Goal: Task Accomplishment & Management: Complete application form

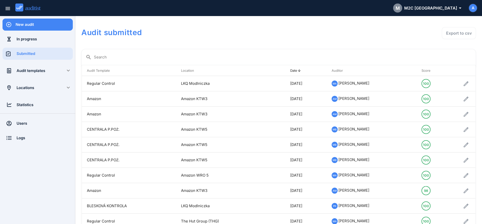
click at [40, 27] on div "New audit" at bounding box center [44, 25] width 57 height 12
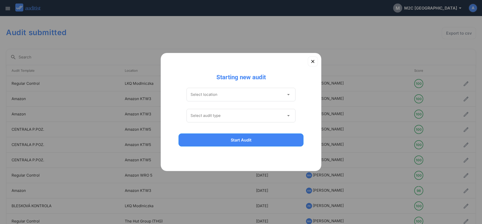
click at [218, 96] on input "Select location" at bounding box center [237, 95] width 94 height 8
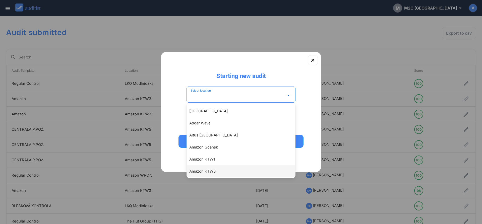
click at [209, 172] on div "Amazon KTW3" at bounding box center [243, 171] width 108 height 6
type input "**********"
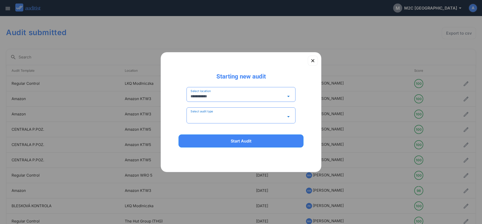
click at [200, 115] on input "Select audit type" at bounding box center [237, 117] width 94 height 8
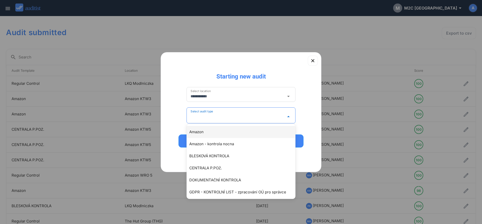
click at [200, 135] on div "Amazon" at bounding box center [241, 132] width 108 height 12
type input "******"
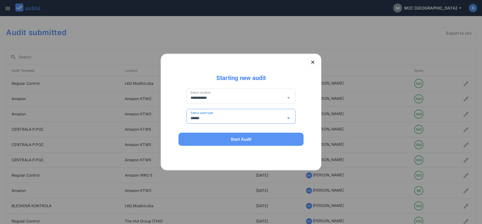
click at [207, 143] on button "Start Audit" at bounding box center [240, 139] width 125 height 13
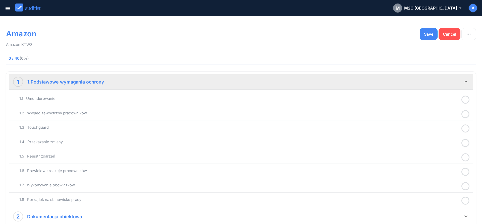
click at [465, 99] on icon at bounding box center [465, 100] width 8 height 10
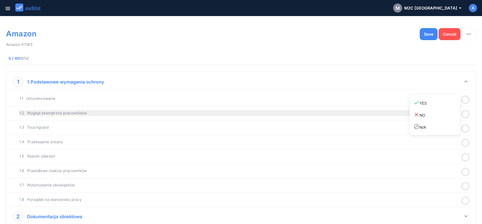
drag, startPoint x: 440, startPoint y: 106, endPoint x: 457, endPoint y: 111, distance: 18.0
click at [440, 106] on link "done YES" at bounding box center [434, 103] width 50 height 12
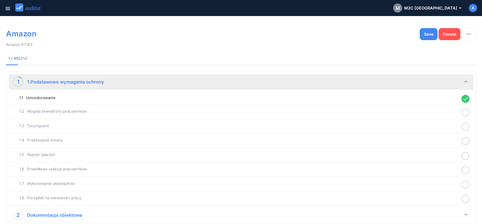
click at [464, 112] on icon at bounding box center [465, 113] width 8 height 10
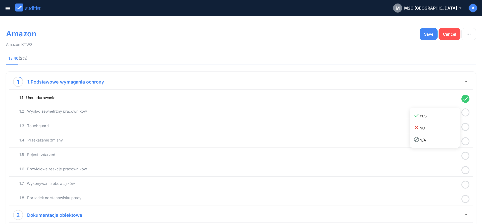
drag, startPoint x: 449, startPoint y: 117, endPoint x: 461, endPoint y: 122, distance: 12.8
click at [450, 118] on div "done YES" at bounding box center [436, 115] width 46 height 7
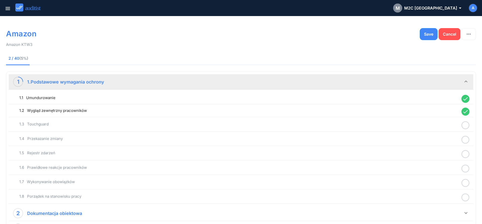
click at [466, 126] on icon at bounding box center [465, 125] width 8 height 10
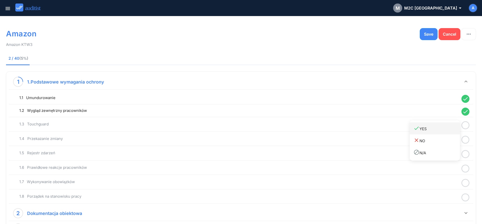
drag, startPoint x: 443, startPoint y: 131, endPoint x: 447, endPoint y: 134, distance: 4.5
click at [443, 132] on link "done YES" at bounding box center [434, 128] width 50 height 12
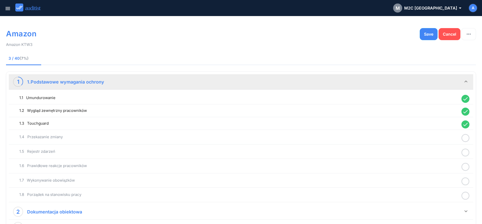
click at [466, 140] on icon at bounding box center [465, 138] width 8 height 10
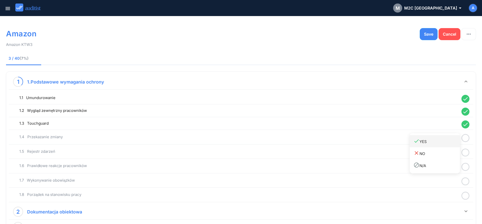
drag, startPoint x: 448, startPoint y: 146, endPoint x: 456, endPoint y: 152, distance: 10.5
click at [447, 147] on link "done YES" at bounding box center [434, 141] width 50 height 12
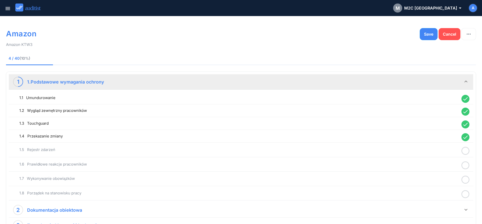
click at [466, 155] on circle at bounding box center [465, 150] width 7 height 7
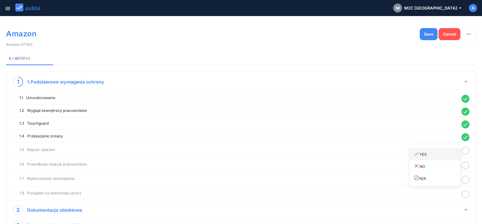
drag, startPoint x: 440, startPoint y: 159, endPoint x: 454, endPoint y: 161, distance: 13.2
click at [440, 160] on link "done YES" at bounding box center [434, 154] width 50 height 12
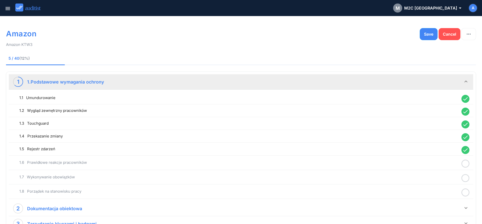
click at [465, 165] on icon at bounding box center [465, 164] width 8 height 10
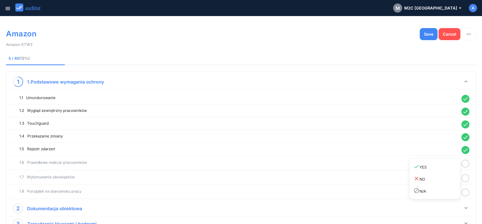
drag, startPoint x: 443, startPoint y: 169, endPoint x: 461, endPoint y: 174, distance: 19.4
click at [443, 170] on div "done YES" at bounding box center [436, 167] width 46 height 7
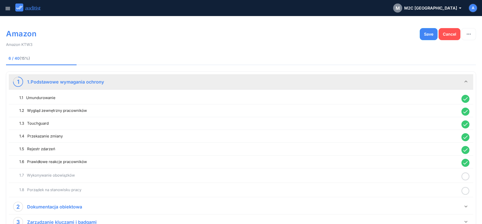
click at [468, 177] on circle at bounding box center [465, 176] width 7 height 7
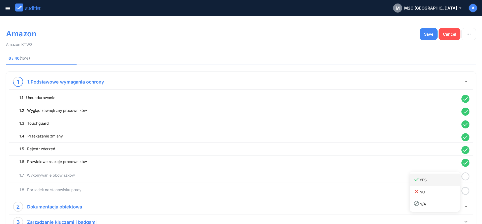
click at [439, 181] on div "done YES" at bounding box center [436, 179] width 46 height 7
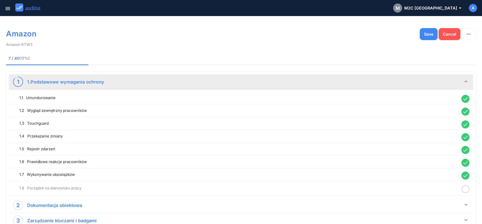
click at [466, 190] on icon at bounding box center [465, 189] width 8 height 10
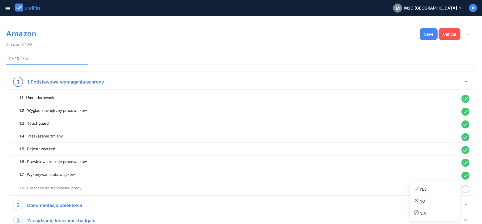
drag, startPoint x: 440, startPoint y: 192, endPoint x: 449, endPoint y: 192, distance: 8.3
click at [440, 193] on link "done YES" at bounding box center [434, 189] width 50 height 12
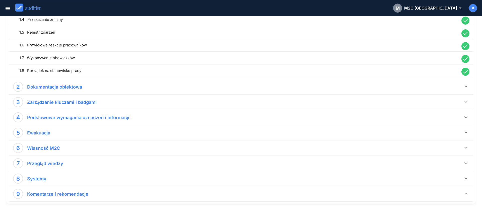
scroll to position [124, 0]
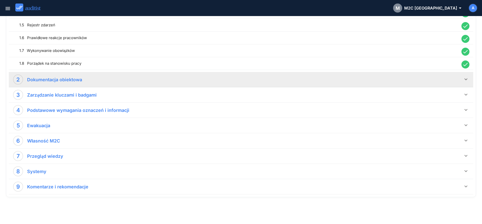
click at [466, 79] on icon "keyboard_arrow_down" at bounding box center [466, 79] width 6 height 6
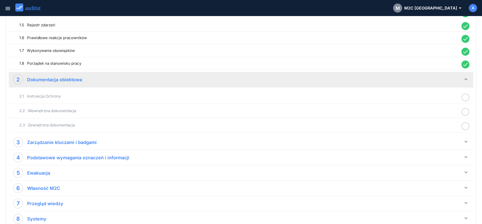
click at [464, 98] on icon at bounding box center [465, 98] width 8 height 10
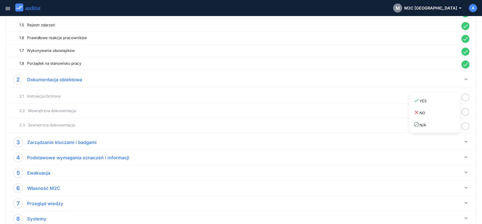
drag, startPoint x: 446, startPoint y: 101, endPoint x: 466, endPoint y: 107, distance: 21.0
click at [455, 104] on div "done YES" at bounding box center [436, 100] width 46 height 7
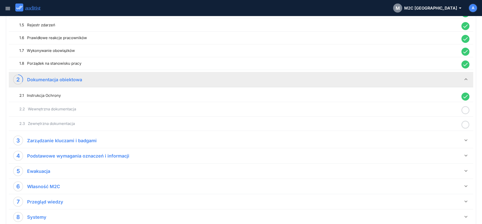
drag, startPoint x: 466, startPoint y: 111, endPoint x: 442, endPoint y: 117, distance: 23.7
click at [465, 111] on icon at bounding box center [465, 110] width 8 height 10
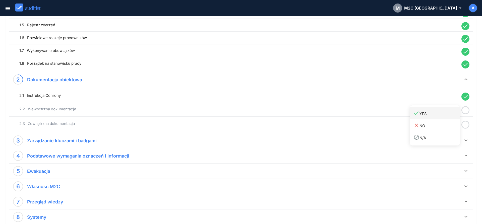
drag, startPoint x: 441, startPoint y: 117, endPoint x: 461, endPoint y: 124, distance: 21.1
click at [443, 119] on link "done YES" at bounding box center [434, 113] width 50 height 12
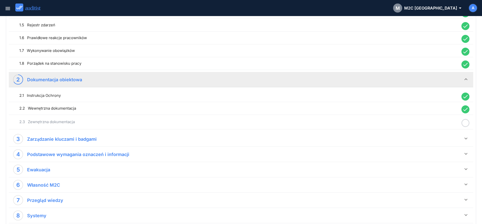
click at [463, 124] on icon at bounding box center [465, 123] width 8 height 10
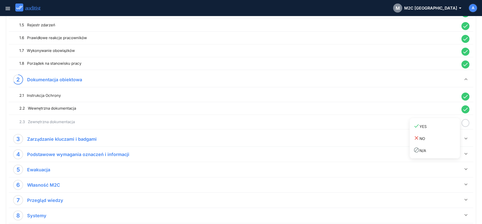
drag, startPoint x: 448, startPoint y: 128, endPoint x: 457, endPoint y: 134, distance: 10.9
click at [449, 129] on div "done YES" at bounding box center [436, 126] width 46 height 7
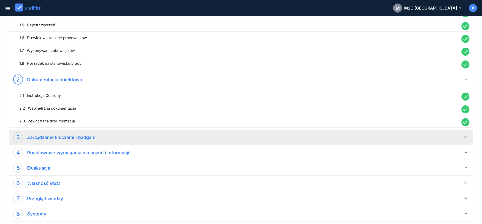
click at [466, 139] on icon "keyboard_arrow_down" at bounding box center [466, 137] width 6 height 6
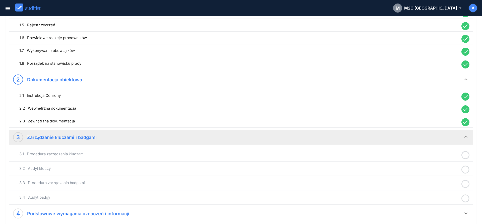
scroll to position [201, 0]
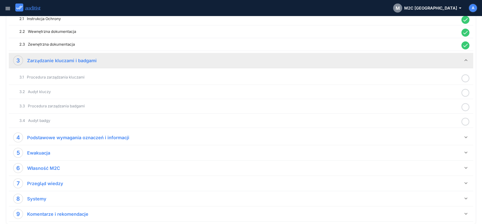
click at [464, 80] on icon at bounding box center [465, 78] width 8 height 10
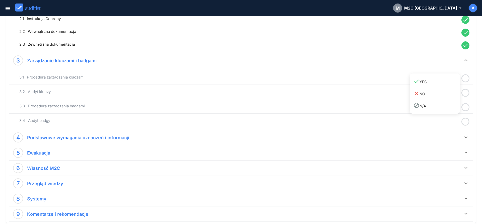
drag, startPoint x: 451, startPoint y: 84, endPoint x: 466, endPoint y: 92, distance: 17.2
click at [453, 85] on link "done YES" at bounding box center [434, 82] width 50 height 12
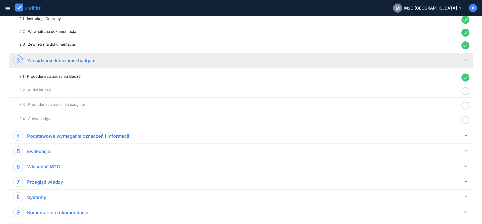
click at [467, 93] on icon at bounding box center [465, 91] width 8 height 10
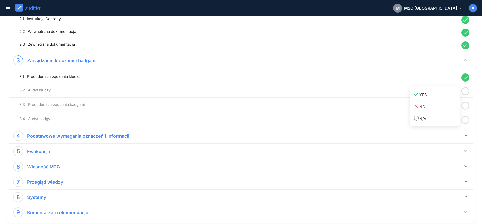
drag, startPoint x: 448, startPoint y: 93, endPoint x: 461, endPoint y: 100, distance: 14.8
click at [449, 95] on div "done YES" at bounding box center [436, 94] width 46 height 7
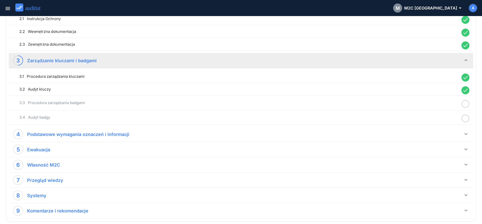
click at [465, 103] on icon at bounding box center [465, 104] width 8 height 10
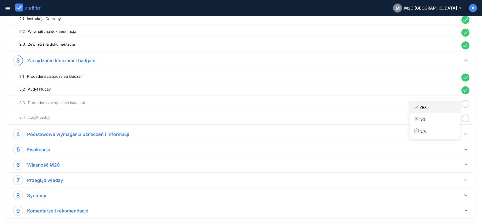
click at [443, 109] on div "done YES" at bounding box center [436, 107] width 46 height 7
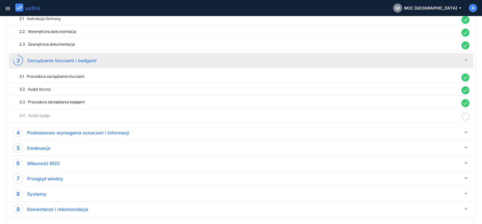
click at [464, 118] on icon at bounding box center [465, 117] width 8 height 10
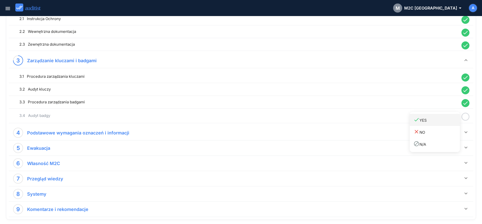
click at [442, 118] on div "done YES" at bounding box center [436, 120] width 46 height 7
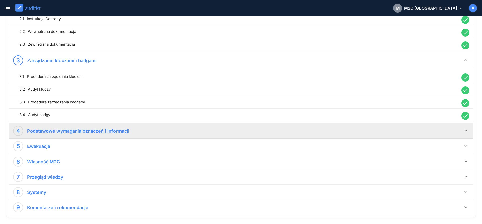
click at [462, 132] on div "4 Podstawowe wymagania oznaczeń i informacji" at bounding box center [238, 131] width 450 height 10
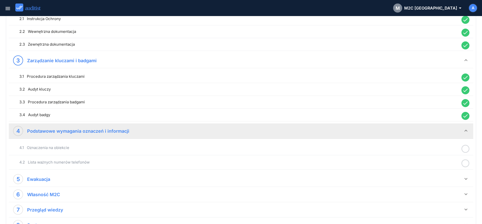
scroll to position [254, 0]
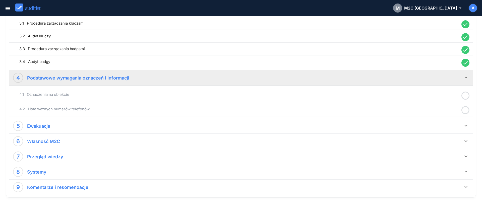
click at [466, 94] on icon at bounding box center [465, 96] width 8 height 10
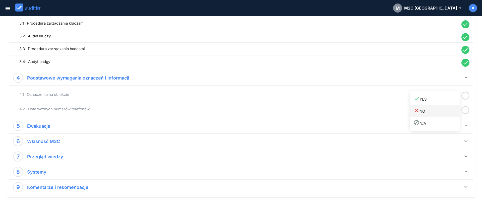
drag, startPoint x: 442, startPoint y: 101, endPoint x: 455, endPoint y: 106, distance: 13.3
click at [447, 104] on link "done YES" at bounding box center [434, 99] width 50 height 12
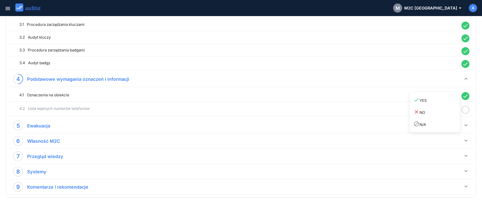
scroll to position [252, 0]
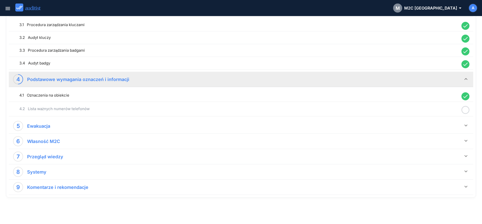
click at [464, 110] on icon at bounding box center [465, 110] width 8 height 10
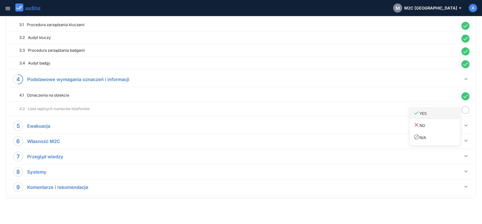
click at [445, 116] on div "done YES" at bounding box center [436, 113] width 46 height 7
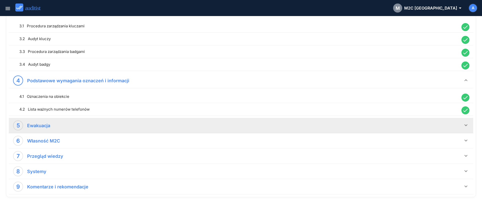
click at [468, 125] on icon "keyboard_arrow_down" at bounding box center [466, 125] width 6 height 6
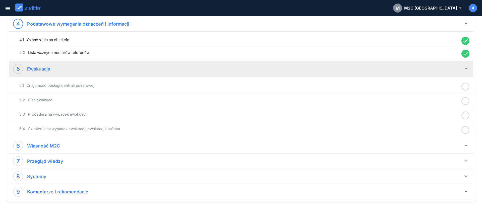
scroll to position [312, 0]
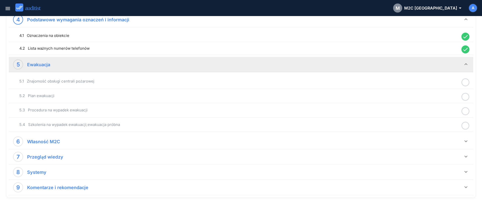
click at [464, 82] on icon at bounding box center [465, 83] width 8 height 10
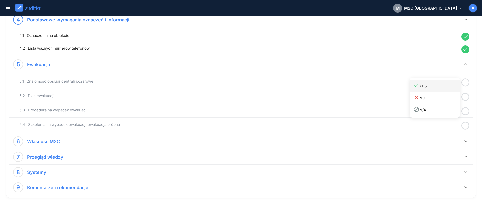
drag, startPoint x: 443, startPoint y: 88, endPoint x: 464, endPoint y: 96, distance: 21.6
click at [445, 88] on div "done YES" at bounding box center [436, 85] width 46 height 7
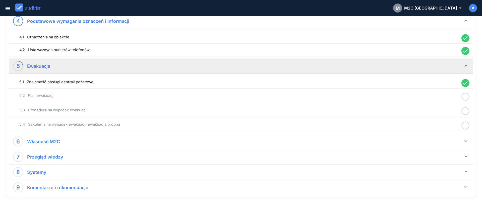
click at [464, 96] on icon at bounding box center [465, 97] width 8 height 10
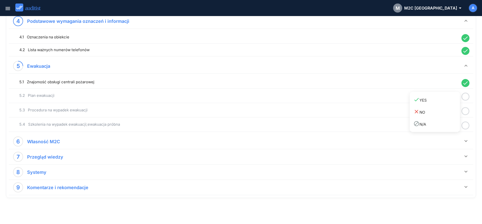
drag, startPoint x: 446, startPoint y: 100, endPoint x: 467, endPoint y: 110, distance: 23.3
click at [450, 103] on div "done YES" at bounding box center [436, 100] width 46 height 7
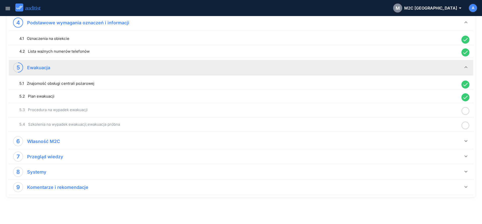
click at [468, 111] on icon at bounding box center [465, 111] width 8 height 10
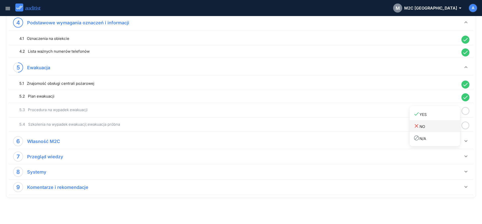
drag, startPoint x: 438, startPoint y: 115, endPoint x: 453, endPoint y: 120, distance: 15.5
click at [442, 118] on link "done YES" at bounding box center [434, 114] width 50 height 12
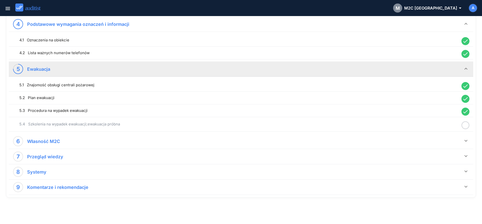
click at [464, 125] on icon at bounding box center [465, 125] width 8 height 10
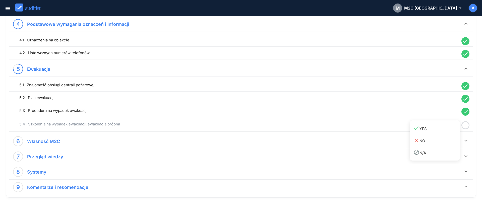
drag, startPoint x: 441, startPoint y: 127, endPoint x: 457, endPoint y: 136, distance: 18.1
click at [441, 128] on div "done YES" at bounding box center [436, 128] width 46 height 7
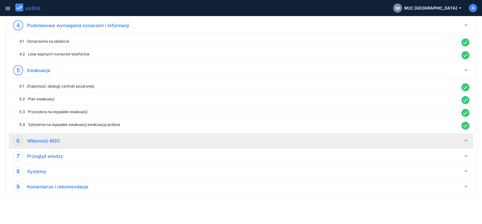
click at [463, 140] on icon "keyboard_arrow_down" at bounding box center [466, 140] width 6 height 6
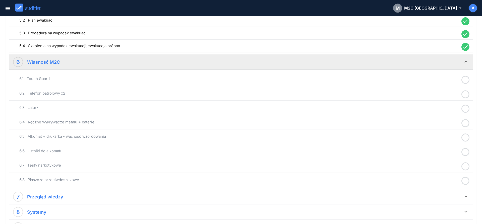
scroll to position [409, 0]
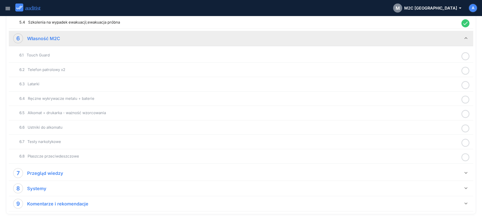
click at [465, 56] on icon at bounding box center [465, 56] width 8 height 10
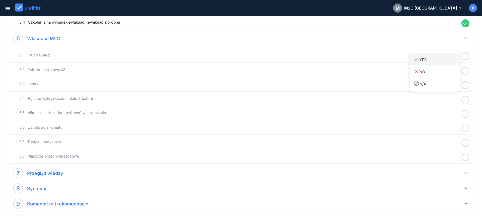
drag, startPoint x: 444, startPoint y: 62, endPoint x: 454, endPoint y: 65, distance: 9.8
click at [447, 63] on link "done YES" at bounding box center [434, 59] width 50 height 12
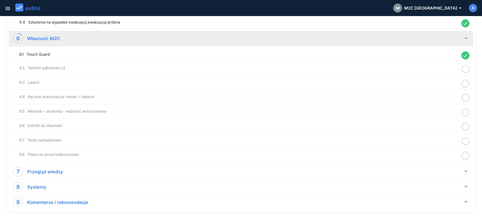
drag, startPoint x: 466, startPoint y: 68, endPoint x: 449, endPoint y: 72, distance: 17.0
click at [466, 68] on icon at bounding box center [465, 69] width 8 height 10
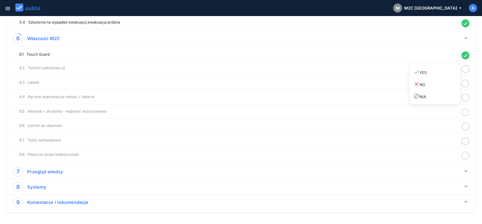
drag, startPoint x: 444, startPoint y: 73, endPoint x: 461, endPoint y: 80, distance: 18.1
click at [446, 76] on div "done YES" at bounding box center [436, 72] width 46 height 7
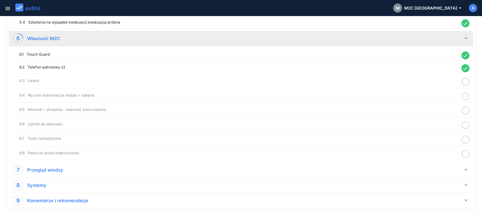
click at [465, 83] on icon at bounding box center [465, 82] width 8 height 10
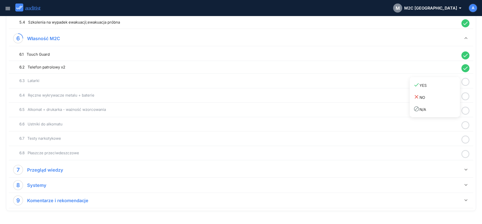
drag, startPoint x: 445, startPoint y: 89, endPoint x: 460, endPoint y: 93, distance: 15.5
click at [446, 90] on link "done YES" at bounding box center [434, 85] width 50 height 12
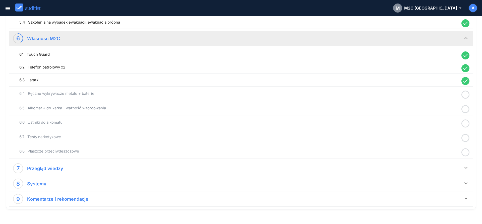
drag, startPoint x: 464, startPoint y: 93, endPoint x: 447, endPoint y: 99, distance: 18.6
click at [465, 93] on icon at bounding box center [465, 95] width 8 height 10
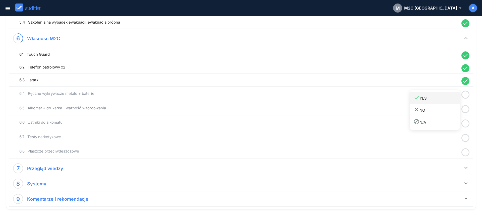
drag, startPoint x: 445, startPoint y: 100, endPoint x: 459, endPoint y: 106, distance: 15.2
click at [444, 100] on div "done YES" at bounding box center [436, 98] width 46 height 7
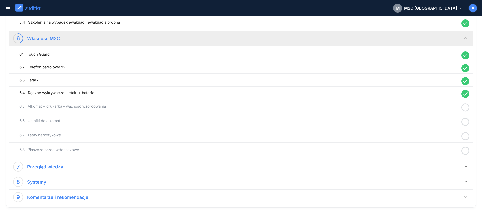
click at [466, 107] on icon at bounding box center [465, 108] width 8 height 10
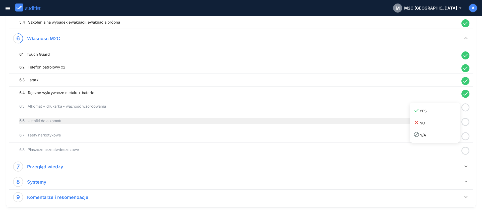
drag, startPoint x: 438, startPoint y: 114, endPoint x: 450, endPoint y: 117, distance: 12.2
click at [438, 115] on link "done YES" at bounding box center [434, 111] width 50 height 12
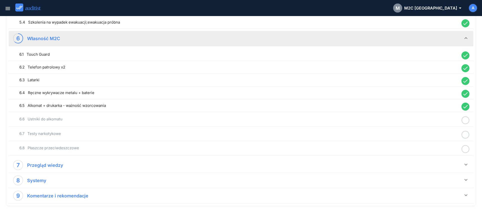
drag, startPoint x: 467, startPoint y: 120, endPoint x: 452, endPoint y: 125, distance: 15.6
click at [468, 121] on icon at bounding box center [465, 120] width 8 height 10
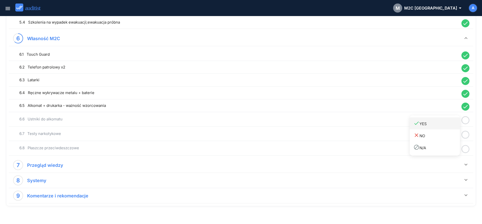
click at [445, 127] on link "done YES" at bounding box center [434, 123] width 50 height 12
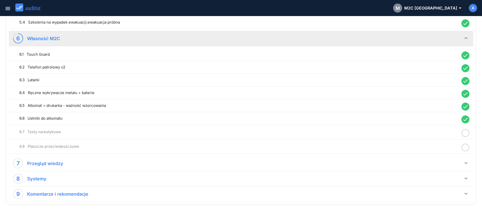
click at [464, 135] on icon at bounding box center [465, 133] width 8 height 10
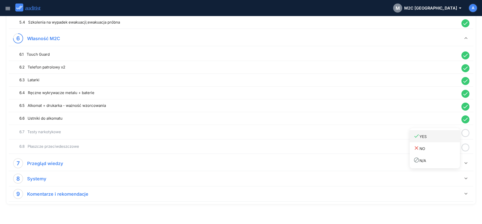
drag, startPoint x: 440, startPoint y: 139, endPoint x: 455, endPoint y: 144, distance: 16.0
click at [440, 140] on link "done YES" at bounding box center [434, 136] width 50 height 12
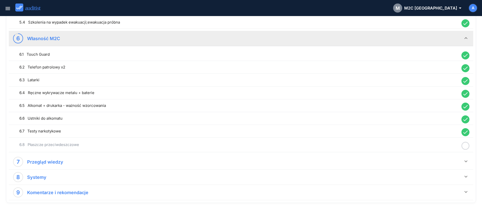
drag, startPoint x: 466, startPoint y: 147, endPoint x: 447, endPoint y: 150, distance: 19.7
click at [467, 148] on icon at bounding box center [465, 146] width 8 height 10
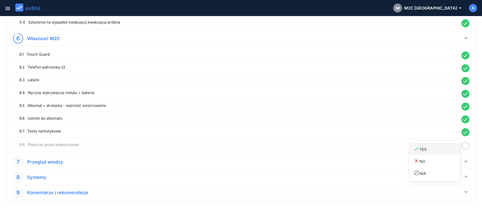
drag, startPoint x: 445, startPoint y: 150, endPoint x: 451, endPoint y: 150, distance: 6.1
click at [445, 150] on div "done YES" at bounding box center [436, 149] width 46 height 7
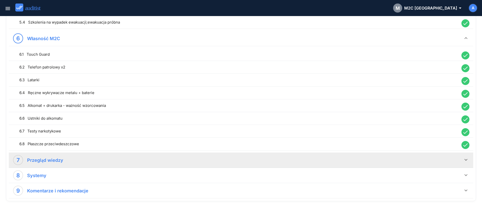
click at [467, 158] on icon "keyboard_arrow_down" at bounding box center [466, 160] width 6 height 6
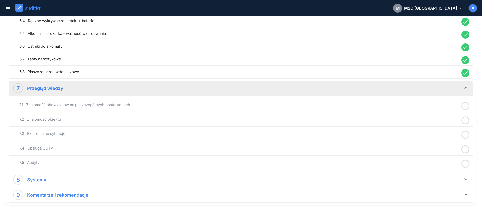
scroll to position [485, 0]
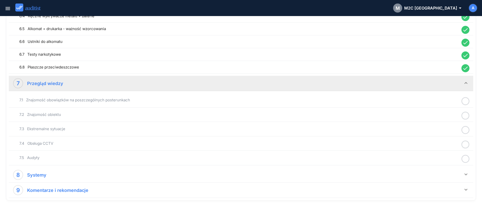
click at [466, 100] on icon at bounding box center [465, 101] width 8 height 10
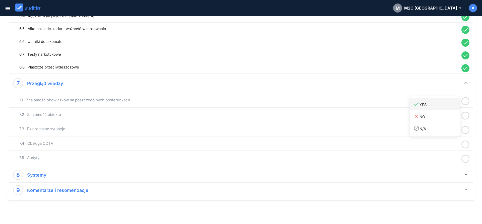
click at [453, 107] on div "done YES" at bounding box center [436, 104] width 46 height 7
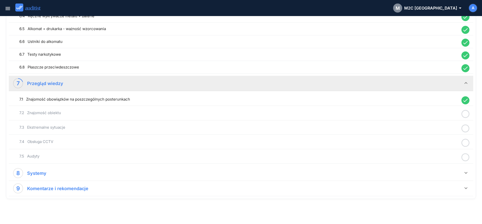
click at [467, 115] on icon at bounding box center [465, 114] width 8 height 10
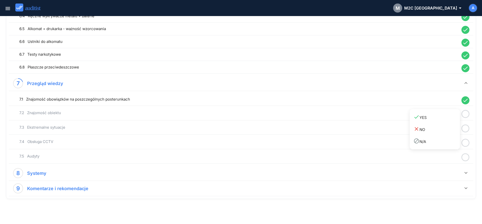
drag, startPoint x: 447, startPoint y: 118, endPoint x: 464, endPoint y: 124, distance: 18.0
click at [449, 120] on div "done YES" at bounding box center [436, 117] width 46 height 7
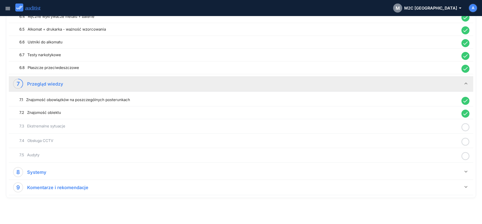
click at [466, 125] on icon at bounding box center [465, 127] width 8 height 10
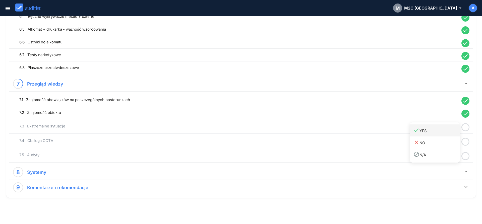
drag
click at [444, 132] on div "done YES" at bounding box center [436, 130] width 46 height 7
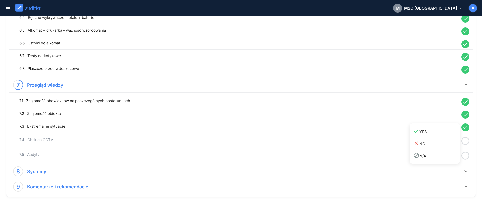
scroll to position [483, 0]
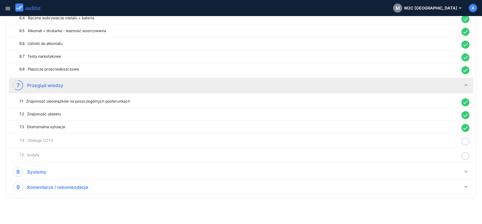
click at [461, 137] on icon at bounding box center [465, 142] width 8 height 10
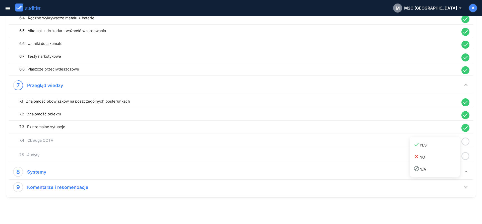
click at [444, 145] on div "done YES" at bounding box center [436, 144] width 46 height 7
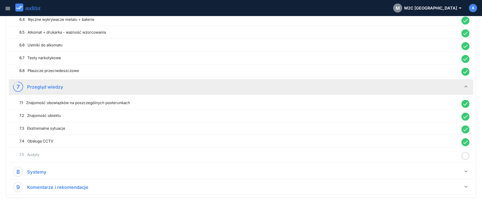
click at [467, 155] on icon at bounding box center [465, 156] width 8 height 10
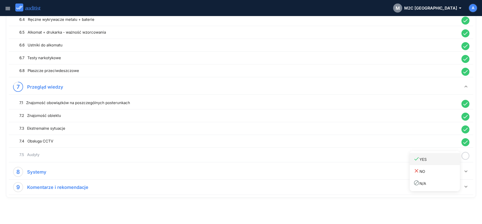
click at [445, 159] on div "done YES" at bounding box center [436, 159] width 46 height 7
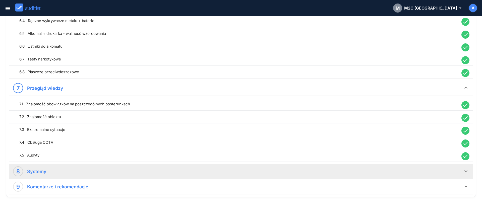
click at [465, 171] on icon "keyboard_arrow_down" at bounding box center [466, 171] width 6 height 6
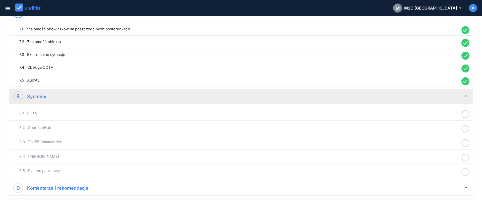
click at [466, 112] on icon at bounding box center [465, 114] width 8 height 10
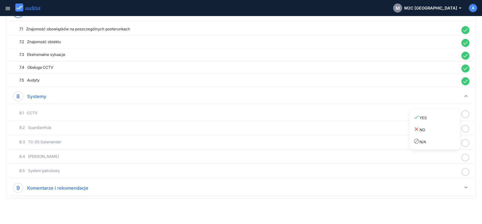
click at [444, 118] on div "done YES" at bounding box center [436, 117] width 46 height 7
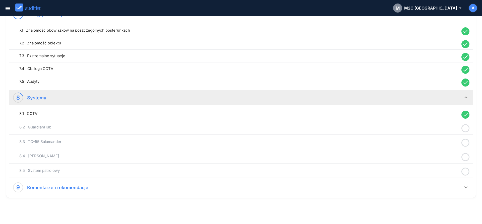
click at [461, 127] on icon at bounding box center [465, 128] width 8 height 10
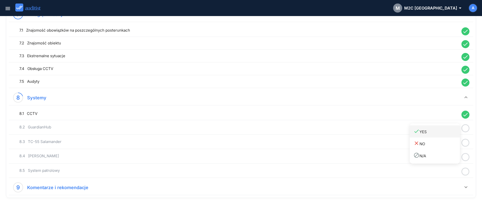
click at [435, 130] on div "done YES" at bounding box center [436, 131] width 46 height 7
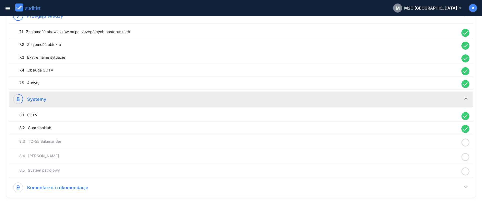
click at [463, 140] on icon at bounding box center [465, 143] width 8 height 10
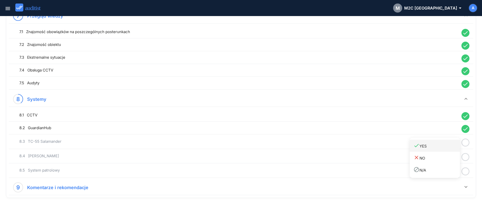
click at [445, 147] on div "done YES" at bounding box center [436, 145] width 46 height 7
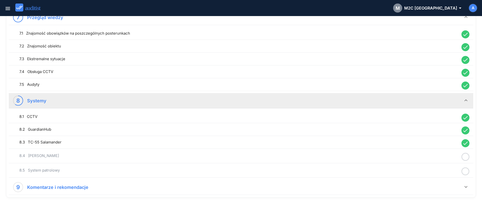
click at [466, 160] on icon at bounding box center [465, 157] width 8 height 10
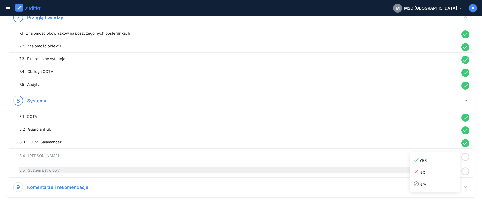
click at [443, 165] on link "done YES" at bounding box center [434, 160] width 50 height 12
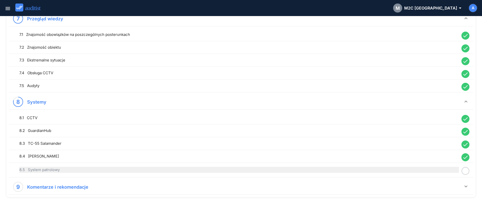
scroll to position [550, 0]
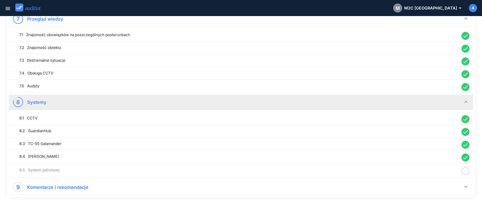
click at [463, 171] on icon at bounding box center [465, 171] width 8 height 10
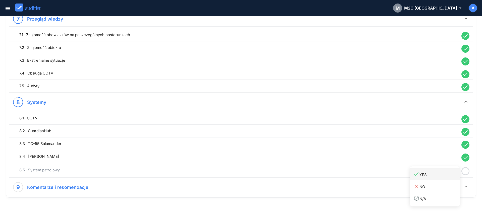
click at [443, 174] on div "done YES" at bounding box center [436, 174] width 46 height 7
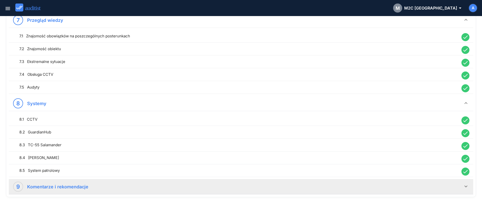
click at [465, 187] on icon "keyboard_arrow_down" at bounding box center [466, 186] width 6 height 6
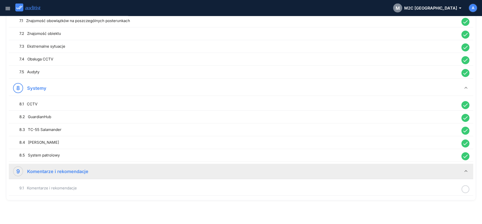
scroll to position [567, 0]
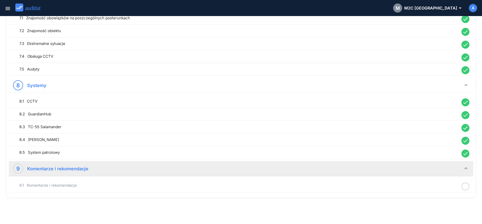
click at [464, 185] on icon at bounding box center [465, 187] width 8 height 10
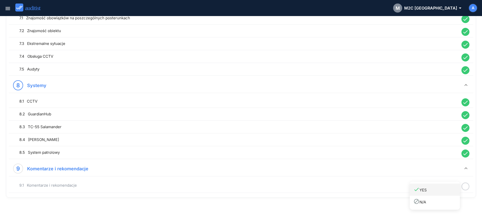
click at [439, 190] on div "done YES" at bounding box center [436, 189] width 46 height 7
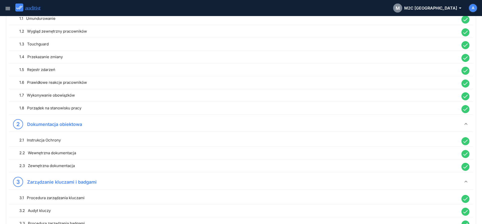
scroll to position [0, 0]
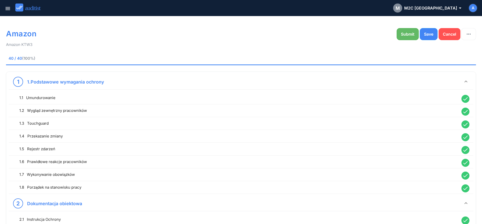
click at [408, 38] on button "Submit" at bounding box center [407, 34] width 22 height 12
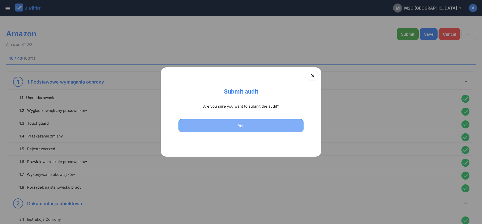
click at [239, 124] on div "Yes" at bounding box center [241, 126] width 112 height 6
